Goal: Task Accomplishment & Management: Manage account settings

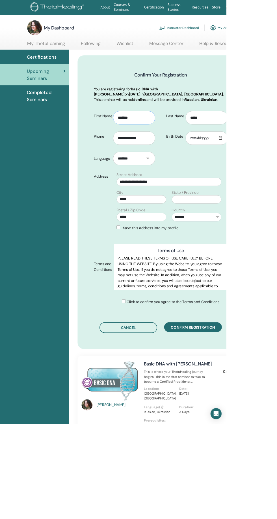
click at [160, 143] on input "*******" at bounding box center [165, 144] width 52 height 16
